Goal: Task Accomplishment & Management: Use online tool/utility

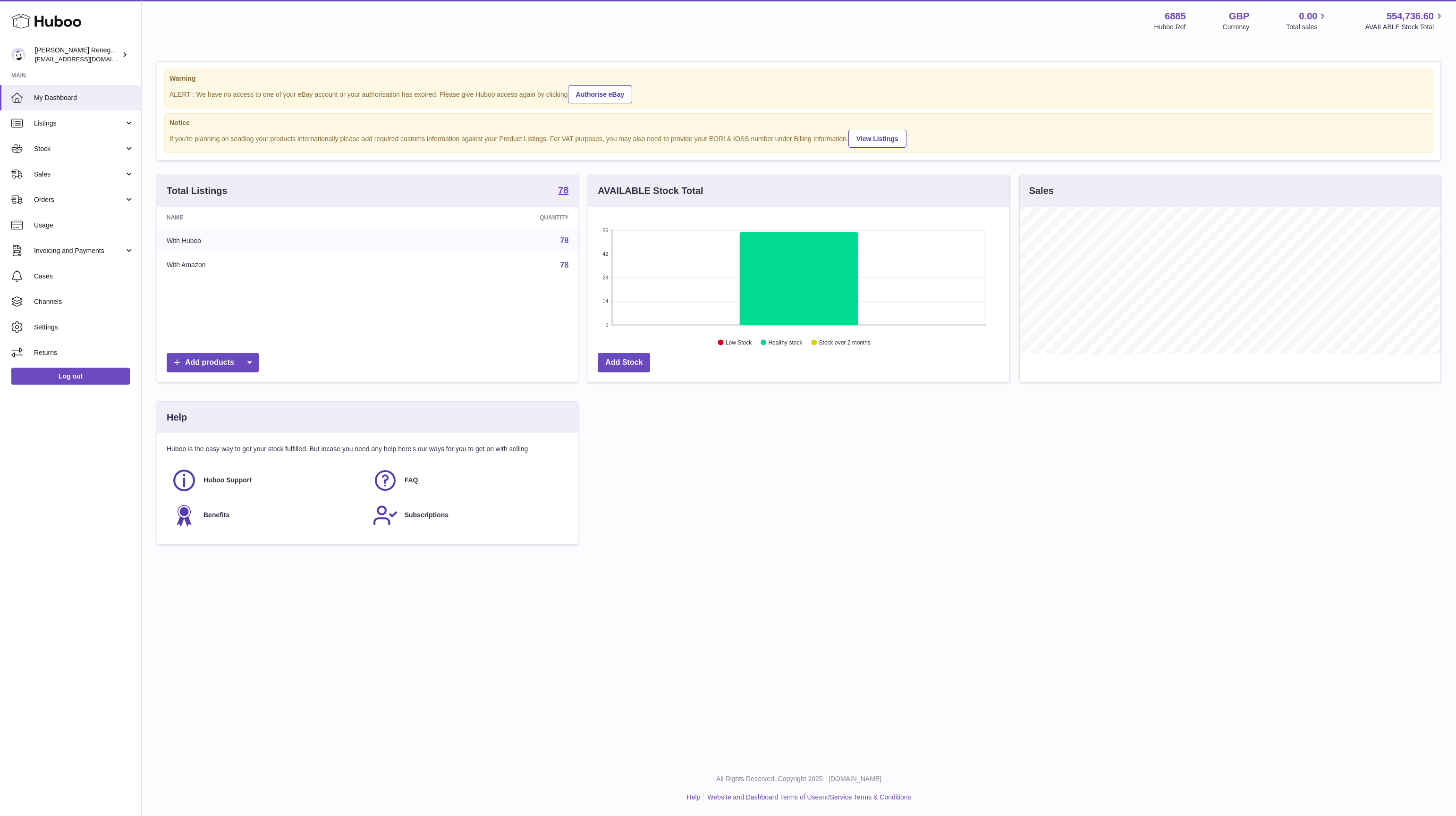
scroll to position [147, 420]
click at [70, 346] on link "Returns" at bounding box center [70, 353] width 141 height 26
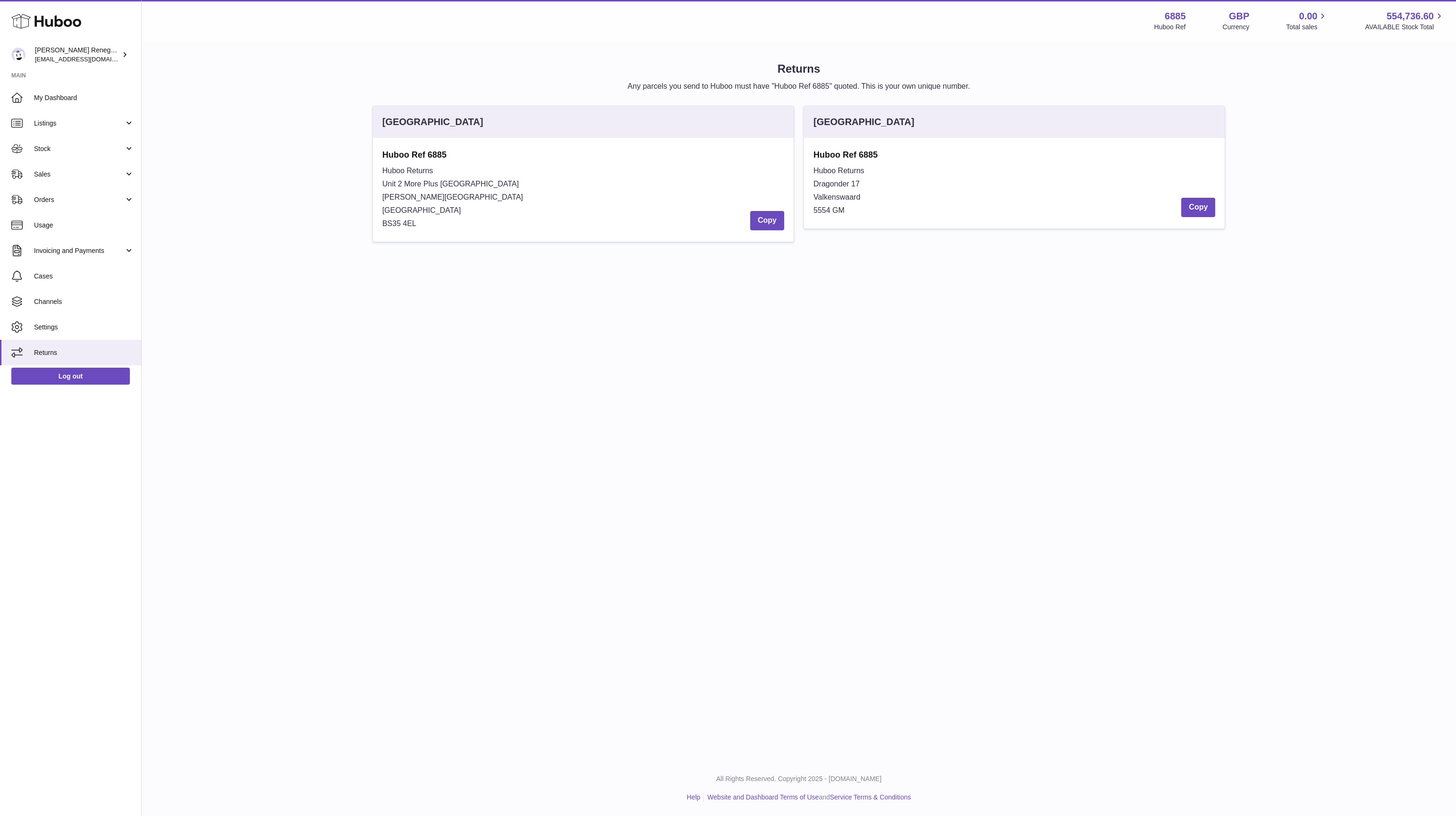
drag, startPoint x: 889, startPoint y: 155, endPoint x: 812, endPoint y: 154, distance: 77.0
click at [812, 154] on div "Huboo Ref 6885 Huboo Returns Dragonder 17 Valkenswaard 5554 GM Copy" at bounding box center [1014, 183] width 421 height 90
copy strong "Huboo Ref 6885"
drag, startPoint x: 871, startPoint y: 174, endPoint x: 812, endPoint y: 172, distance: 59.0
click at [812, 172] on div "Huboo Ref 6885 Huboo Returns Dragonder 17 Valkenswaard 5554 GM Copy" at bounding box center [1014, 183] width 421 height 90
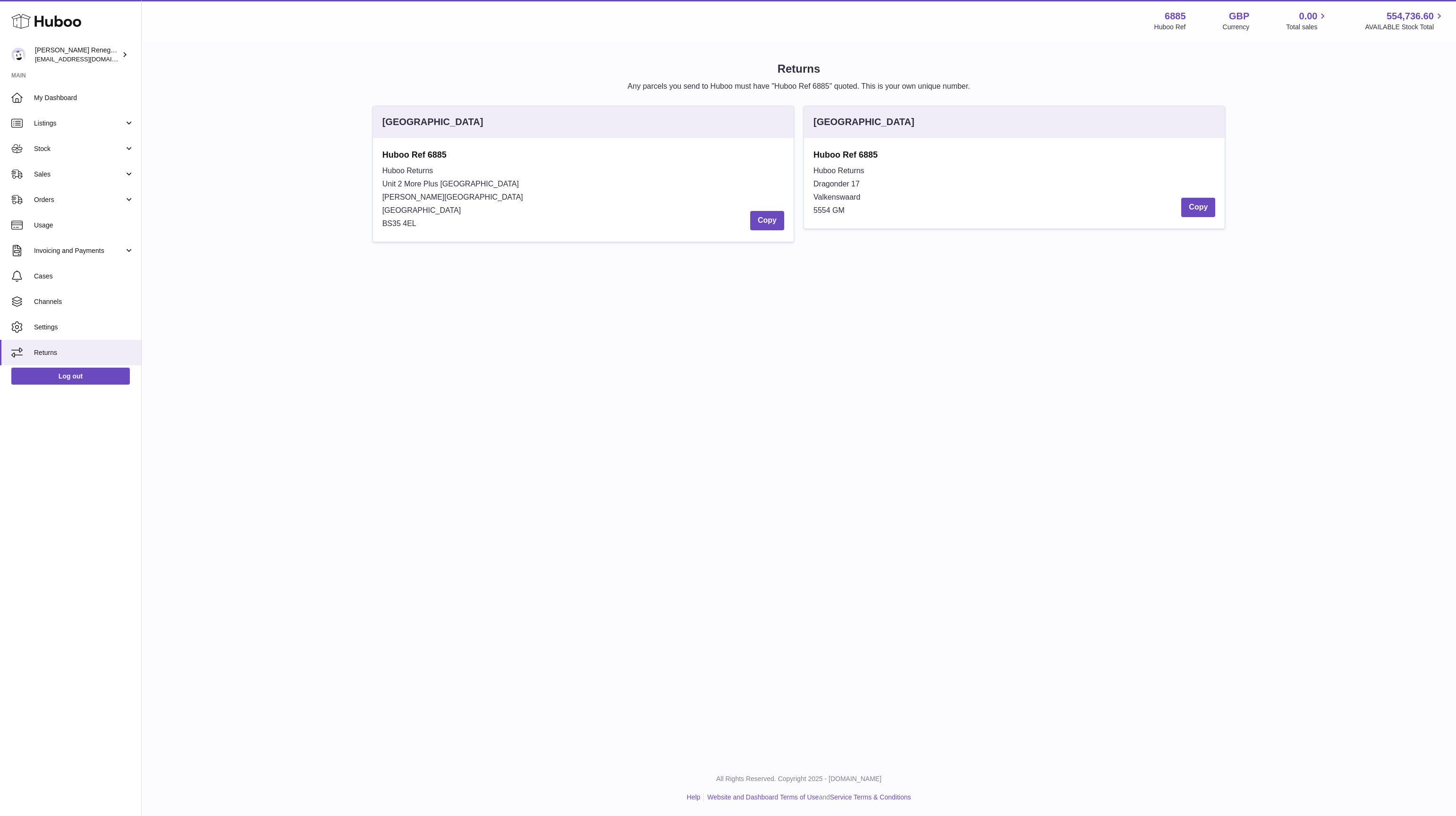
copy span "Huboo Returns"
drag, startPoint x: 880, startPoint y: 153, endPoint x: 813, endPoint y: 157, distance: 67.1
click at [813, 157] on strong "Huboo Ref 6885" at bounding box center [1014, 155] width 402 height 11
copy strong "Huboo Ref 6885"
drag, startPoint x: 847, startPoint y: 182, endPoint x: 807, endPoint y: 184, distance: 40.0
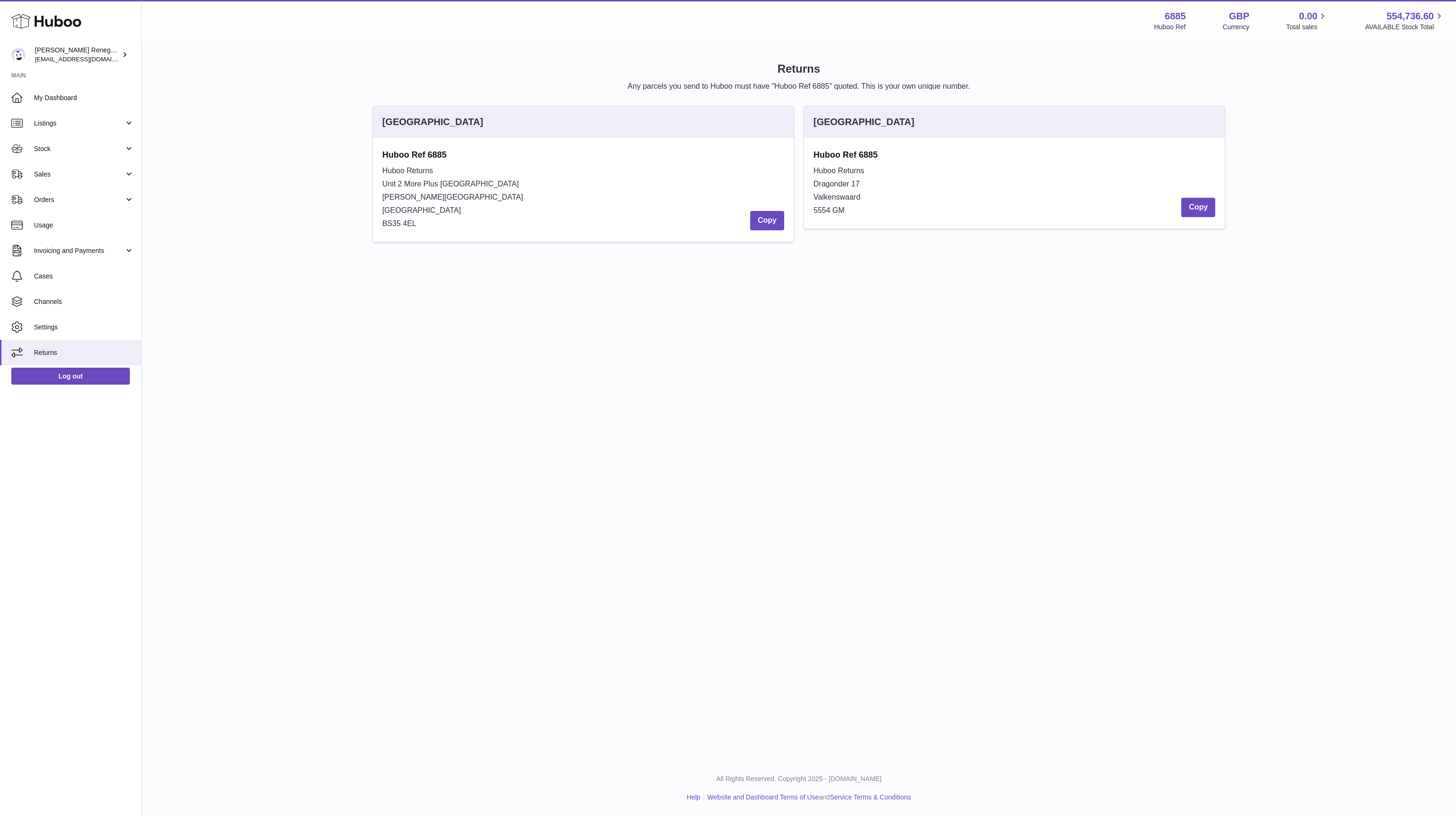
click at [807, 184] on div "Huboo Ref 6885 Huboo Returns Dragonder 17 Valkenswaard 5554 GM Copy" at bounding box center [1014, 183] width 421 height 90
copy span "Dragonder 17"
drag, startPoint x: 865, startPoint y: 199, endPoint x: 814, endPoint y: 199, distance: 51.0
click at [814, 199] on div "Huboo Returns Dragonder 17 Valkenswaard 5554 GM Copy" at bounding box center [1014, 190] width 402 height 52
copy span "Valkenswaard"
